Goal: Communication & Community: Connect with others

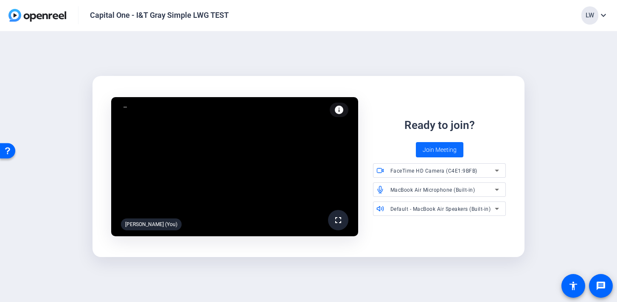
click at [428, 152] on span "Join Meeting" at bounding box center [440, 150] width 34 height 9
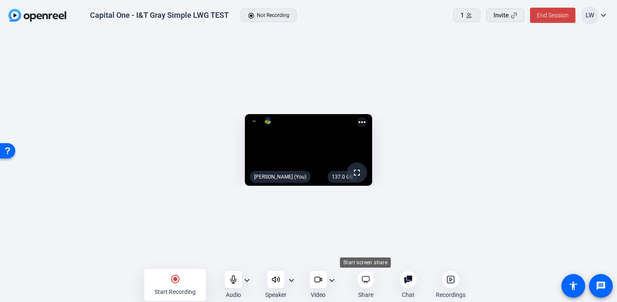
click at [366, 280] on icon at bounding box center [366, 280] width 8 height 8
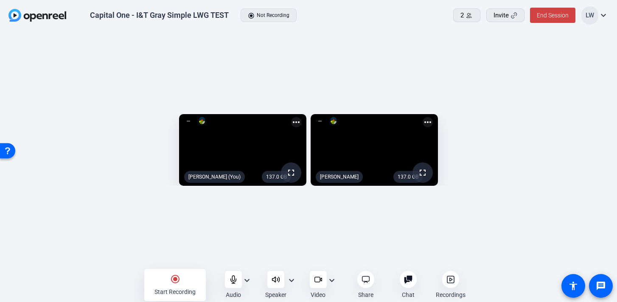
click at [333, 281] on mat-icon "expand_more" at bounding box center [332, 281] width 10 height 10
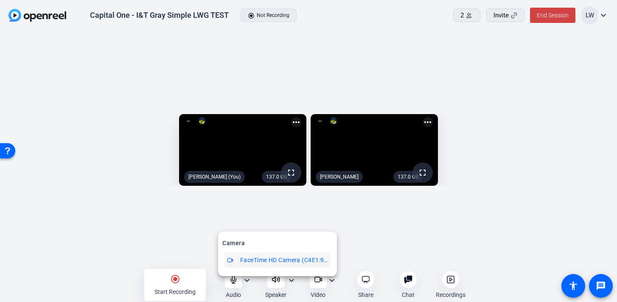
click at [0, 0] on span "FaceTime HD Camera (C4E1:9BFB)" at bounding box center [0, 0] width 0 height 0
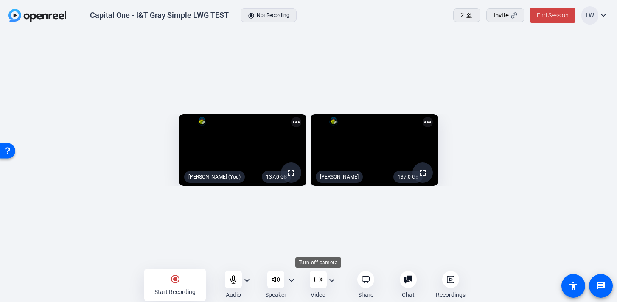
click at [319, 280] on icon at bounding box center [318, 280] width 8 height 8
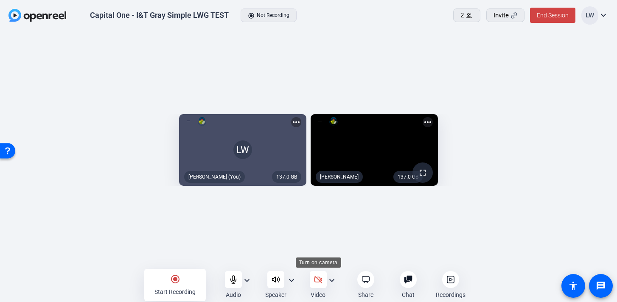
click at [316, 281] on icon at bounding box center [318, 280] width 8 height 8
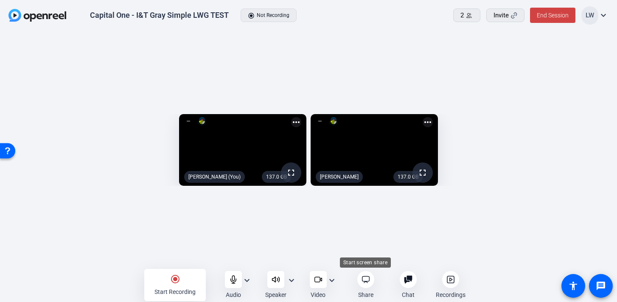
click at [366, 279] on icon at bounding box center [366, 280] width 8 height 8
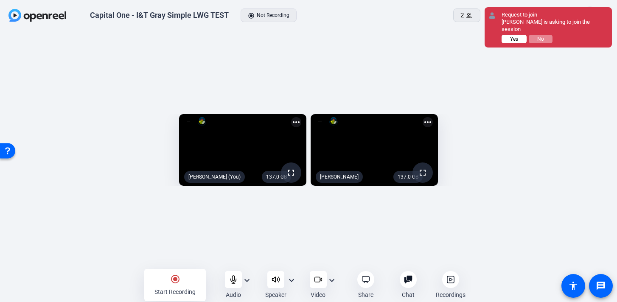
click at [515, 36] on span "Yes" at bounding box center [514, 39] width 8 height 6
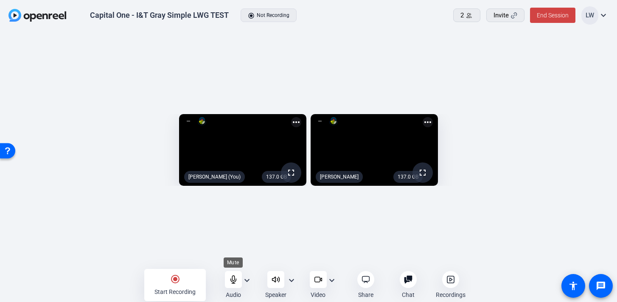
click at [234, 281] on icon at bounding box center [233, 280] width 8 height 8
click at [327, 283] on mat-icon "expand_more" at bounding box center [332, 281] width 10 height 10
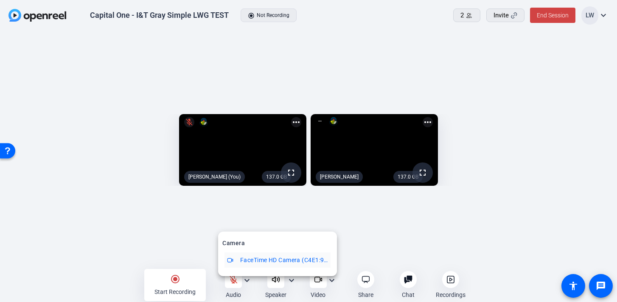
click at [319, 284] on div at bounding box center [308, 151] width 617 height 302
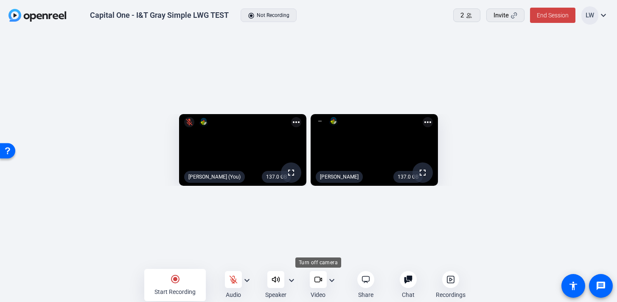
click at [319, 284] on icon at bounding box center [318, 280] width 8 height 8
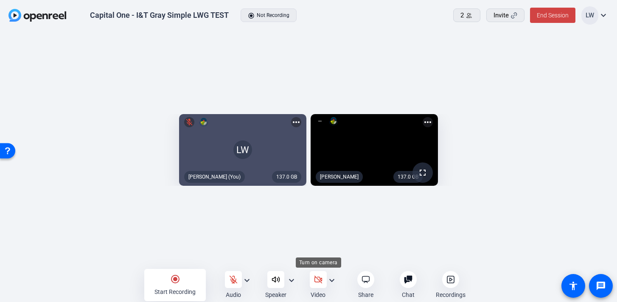
click at [319, 284] on icon at bounding box center [318, 280] width 8 height 8
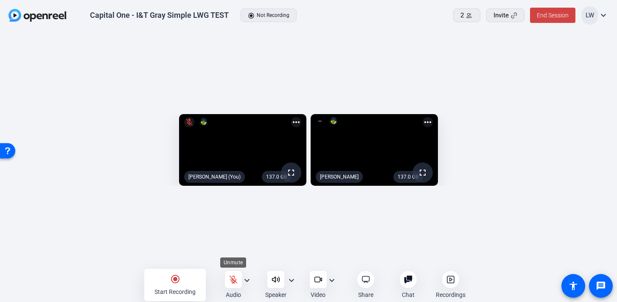
click at [236, 281] on icon at bounding box center [233, 280] width 8 height 8
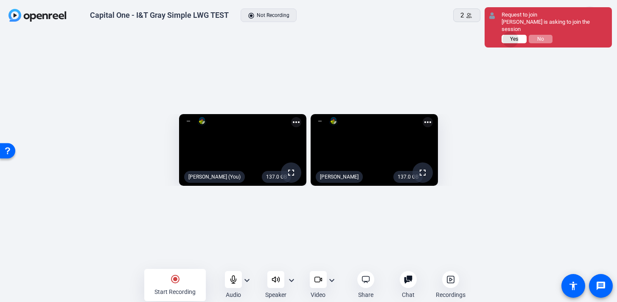
click at [511, 36] on span "Yes" at bounding box center [514, 39] width 8 height 6
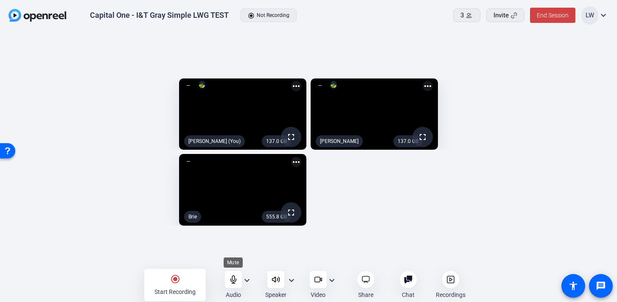
click at [234, 279] on icon at bounding box center [234, 280] width 6 height 8
click at [230, 282] on icon at bounding box center [233, 280] width 8 height 8
click at [232, 277] on icon at bounding box center [234, 280] width 6 height 8
click at [231, 281] on icon at bounding box center [233, 280] width 8 height 8
click at [234, 278] on icon at bounding box center [234, 280] width 6 height 8
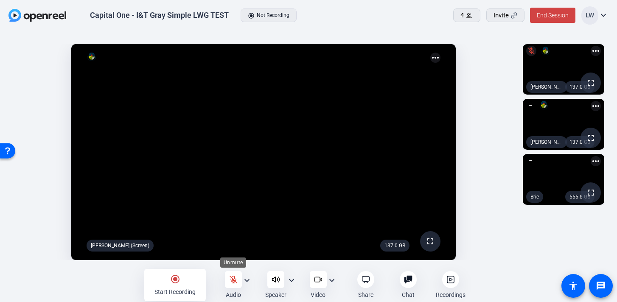
click at [234, 283] on icon at bounding box center [233, 280] width 8 height 8
click at [234, 283] on icon at bounding box center [234, 280] width 6 height 8
click at [234, 283] on icon at bounding box center [233, 280] width 8 height 8
click at [409, 281] on icon at bounding box center [408, 280] width 8 height 8
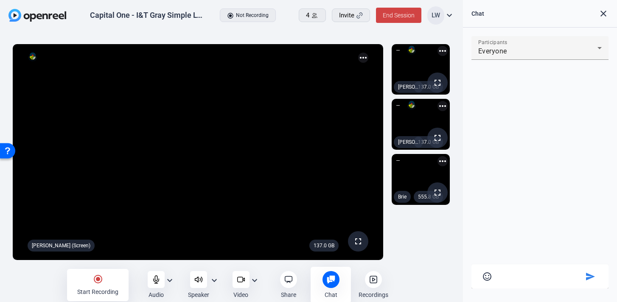
click at [503, 278] on textarea at bounding box center [540, 275] width 87 height 8
paste textarea "https://us06web.zoom.us/j/6603249020?pwd=CFJcLBsvfIwYpzjJCUk3MOM3BtmweL.1"
type textarea "https://us06web.zoom.us/j/6603249020?pwd=CFJcLBsvfIwYpzjJCUk3MOM3BtmweL.1"
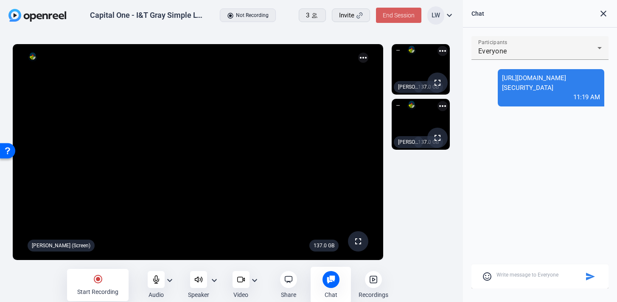
click at [394, 19] on span at bounding box center [398, 15] width 45 height 20
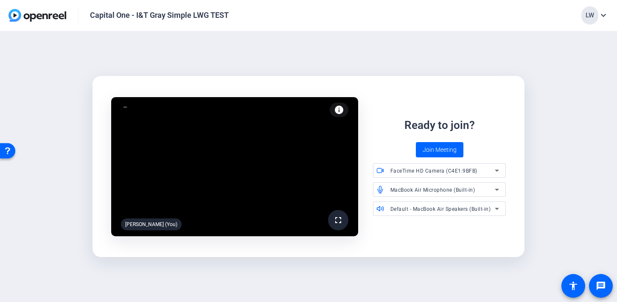
click at [28, 16] on img at bounding box center [37, 15] width 58 height 13
click at [132, 19] on div "Capital One - I&T Gray Simple LWG TEST" at bounding box center [159, 15] width 139 height 10
click at [436, 152] on span "Join Meeting" at bounding box center [440, 150] width 34 height 9
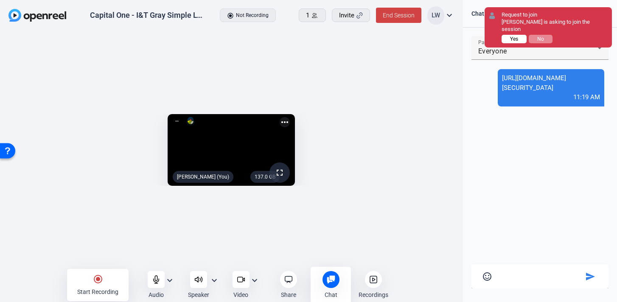
click at [509, 35] on button "Yes" at bounding box center [514, 39] width 25 height 8
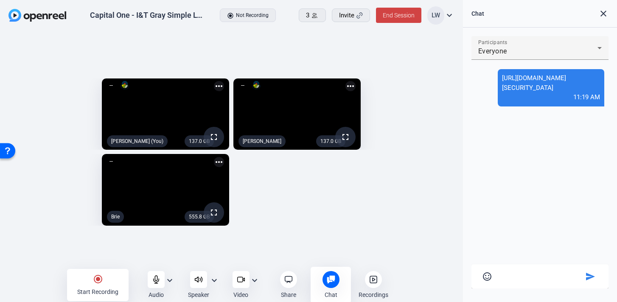
click at [602, 15] on mat-icon "close" at bounding box center [604, 13] width 10 height 10
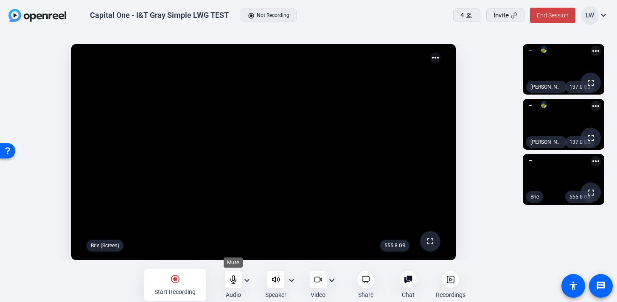
click at [234, 283] on icon at bounding box center [233, 280] width 8 height 8
click at [231, 281] on icon at bounding box center [233, 280] width 8 height 8
click at [234, 281] on icon at bounding box center [234, 280] width 6 height 8
click at [234, 282] on icon at bounding box center [233, 280] width 8 height 8
click at [235, 279] on icon at bounding box center [233, 280] width 8 height 8
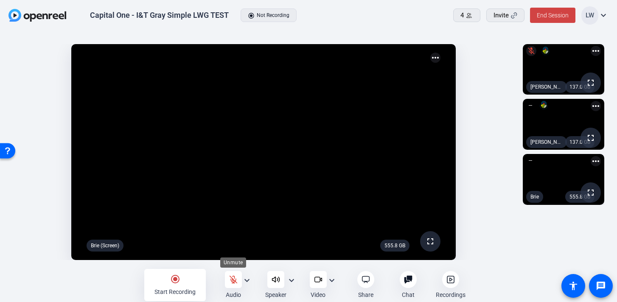
click at [234, 284] on div at bounding box center [233, 279] width 17 height 17
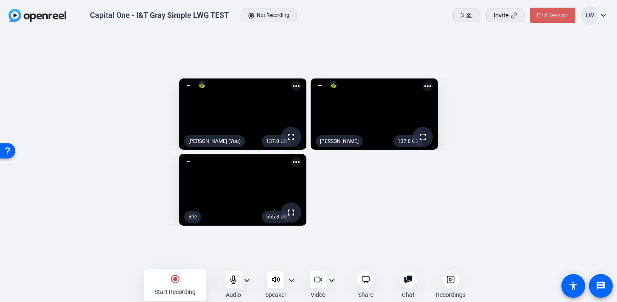
click at [549, 14] on span "End Session" at bounding box center [553, 15] width 32 height 7
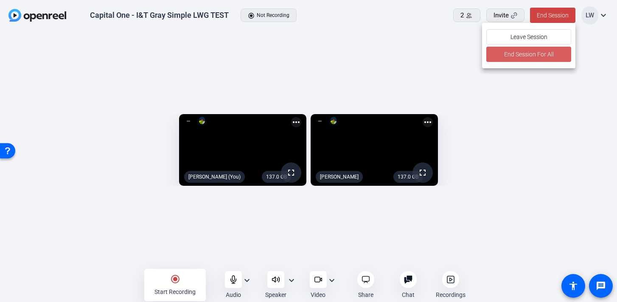
click at [515, 57] on span "End Session For All" at bounding box center [529, 54] width 50 height 10
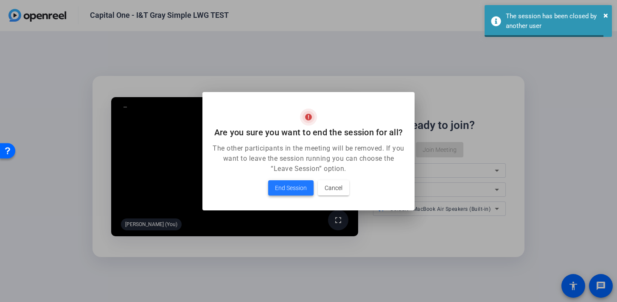
click at [280, 190] on span "End Session" at bounding box center [291, 188] width 32 height 10
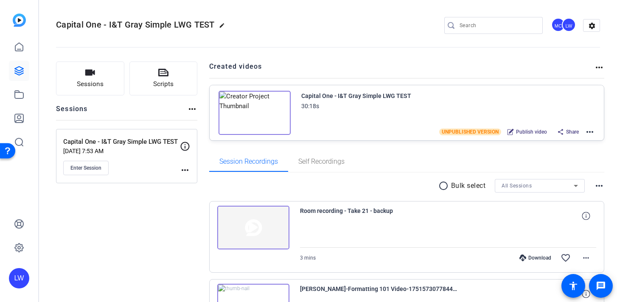
click at [271, 117] on img at bounding box center [255, 113] width 72 height 44
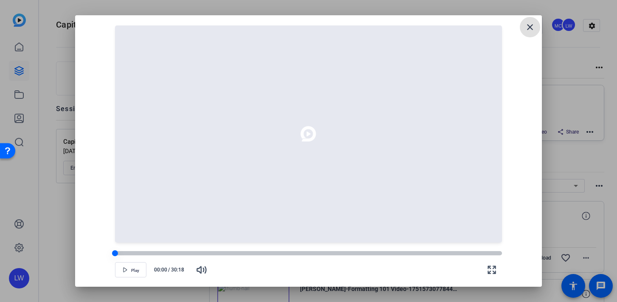
click at [303, 252] on div at bounding box center [308, 253] width 387 height 4
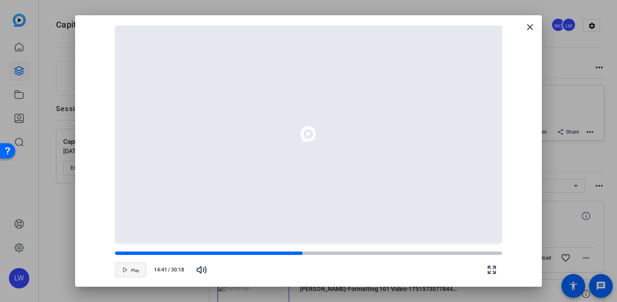
click at [132, 272] on span "Play" at bounding box center [135, 270] width 8 height 5
click at [68, 247] on div at bounding box center [308, 151] width 617 height 302
